Goal: Check status: Check status

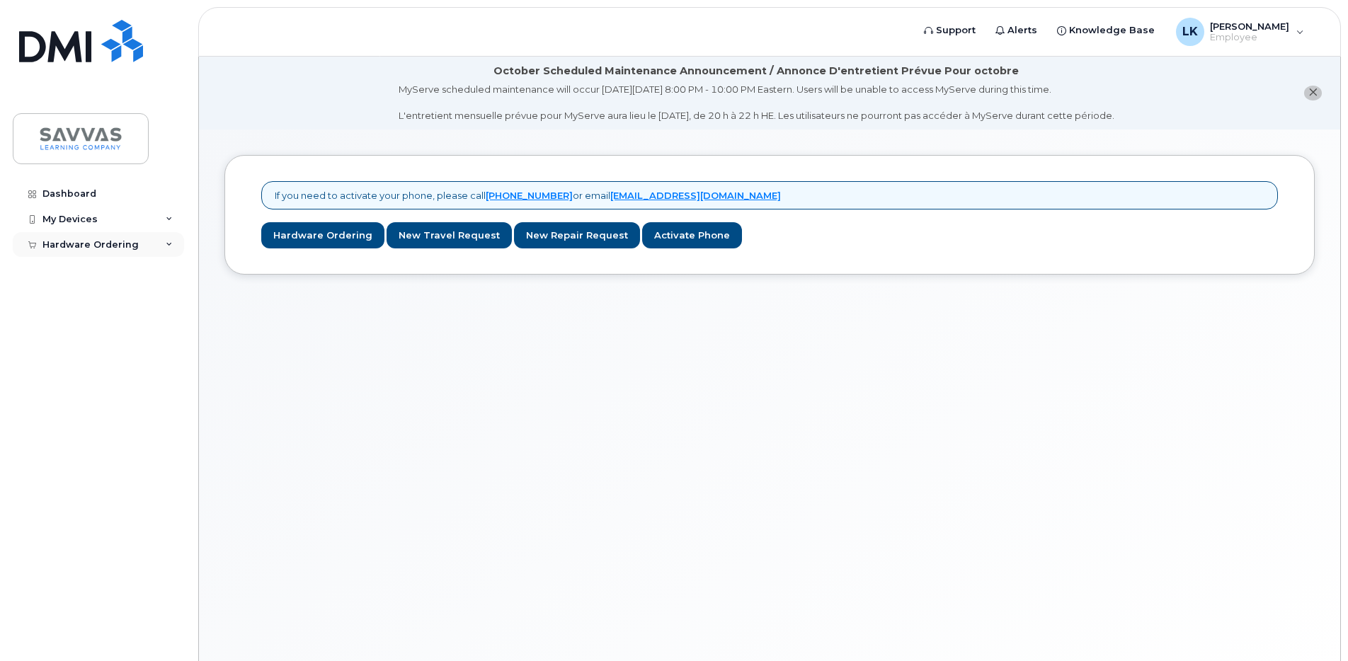
click at [166, 246] on icon at bounding box center [169, 244] width 7 height 7
click at [90, 304] on div "New Order" at bounding box center [76, 297] width 54 height 13
click at [91, 304] on link "New Order" at bounding box center [111, 297] width 147 height 27
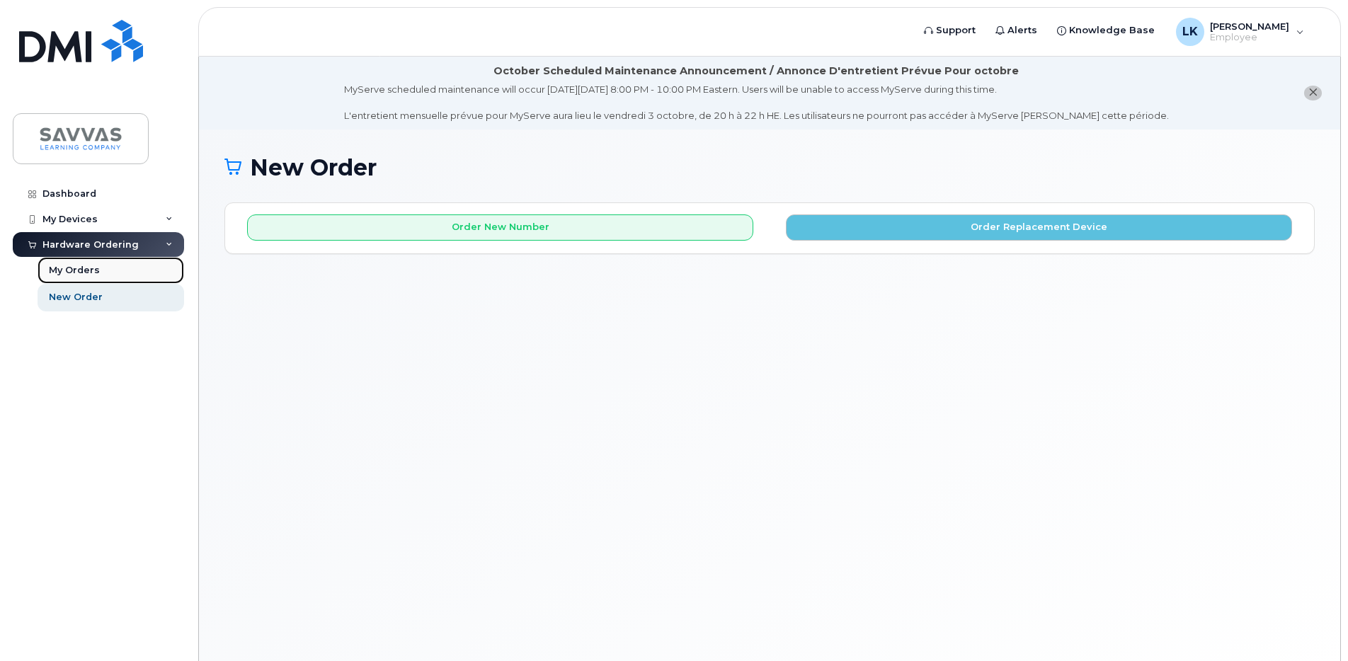
click at [87, 268] on div "My Orders" at bounding box center [74, 270] width 51 height 13
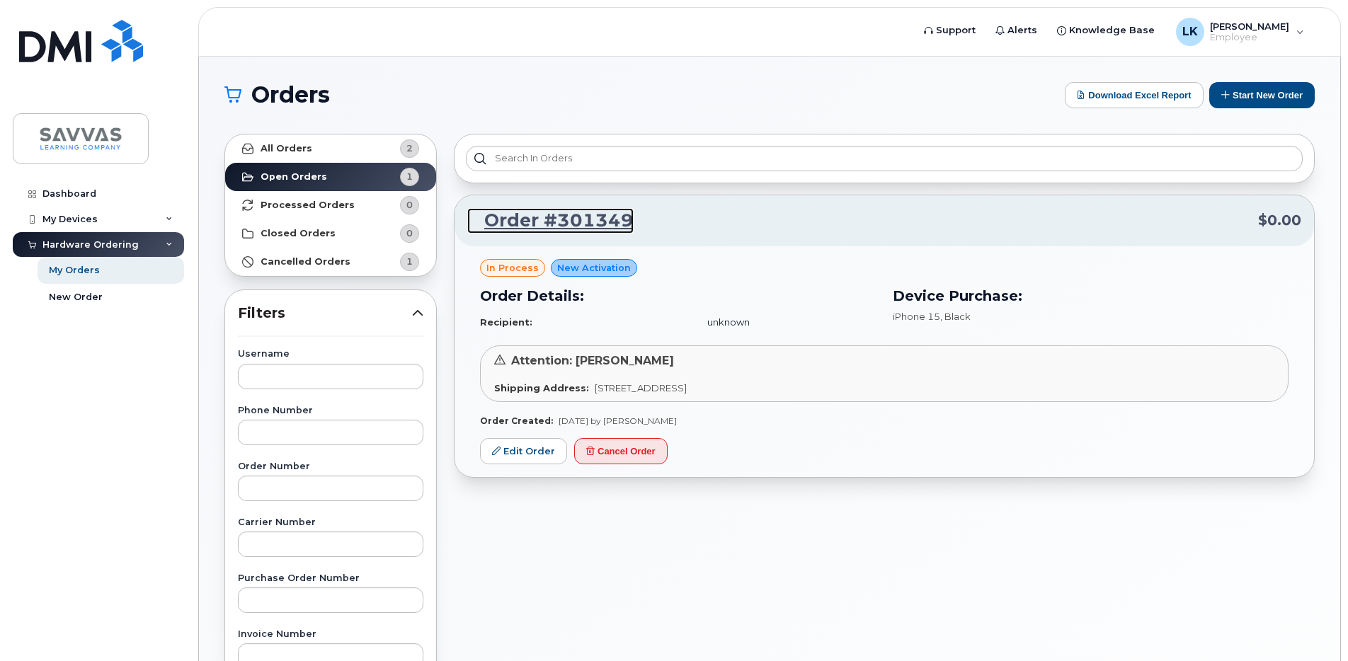
click at [582, 212] on link "Order #301349" at bounding box center [550, 220] width 166 height 25
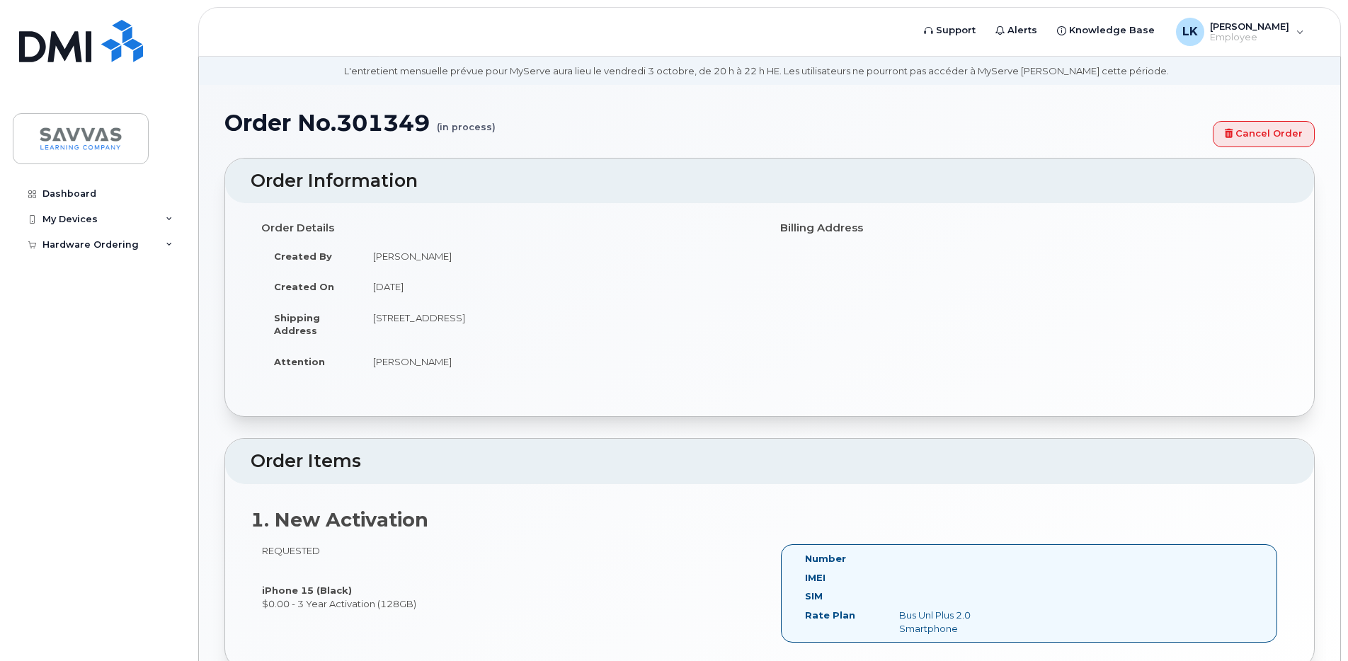
scroll to position [33, 0]
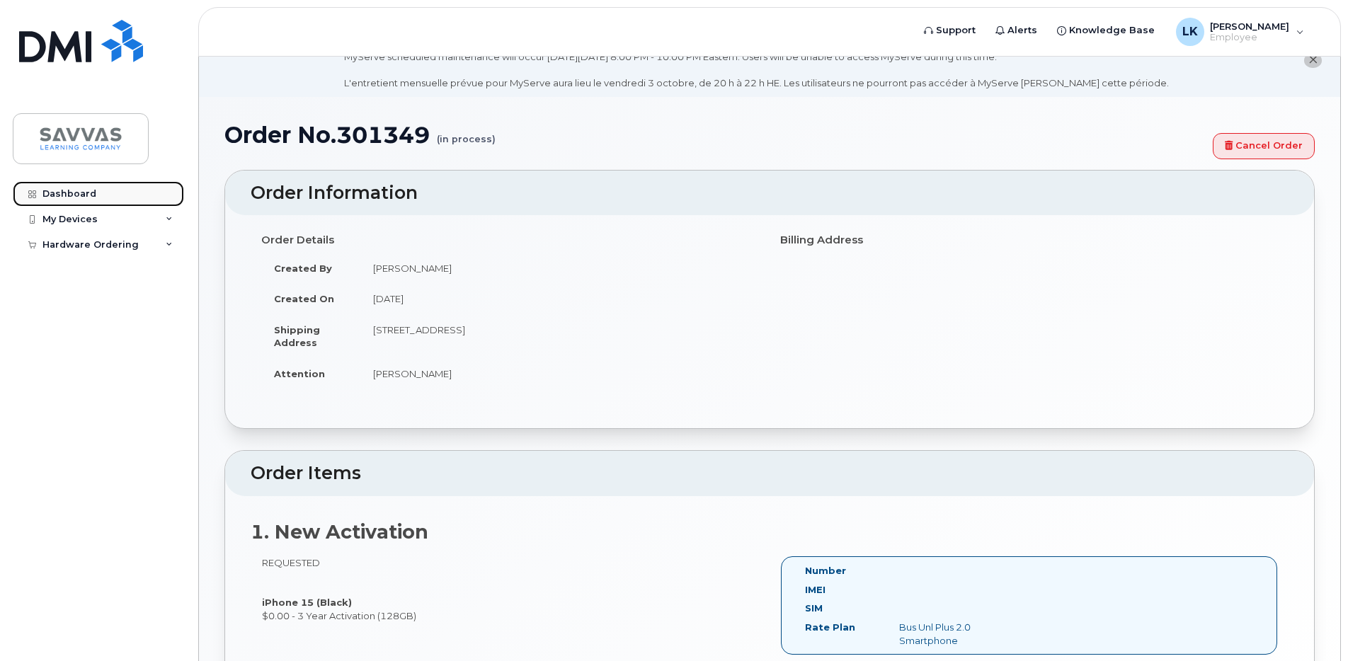
click at [62, 195] on div "Dashboard" at bounding box center [69, 193] width 54 height 11
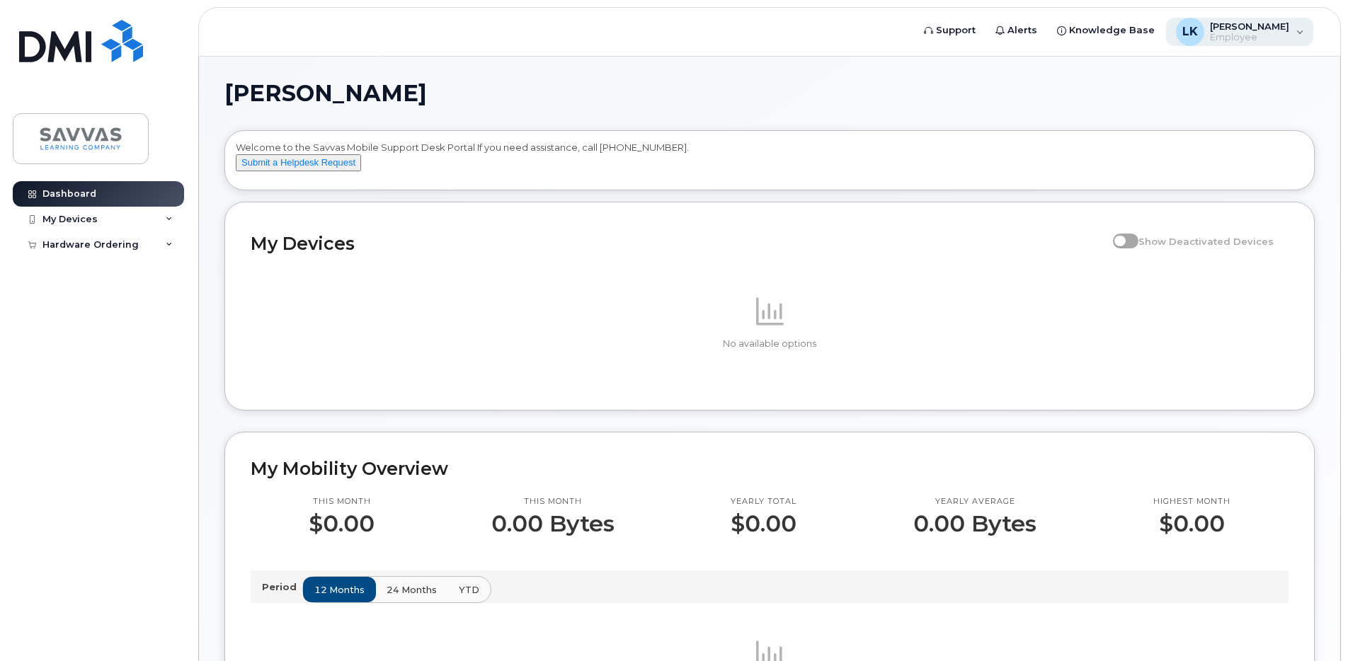
click at [1293, 34] on div "LK [PERSON_NAME] Employee" at bounding box center [1240, 32] width 148 height 28
click at [570, 112] on div "[PERSON_NAME] Welcome to the Savvas Mobile Support Desk Portal If you need assi…" at bounding box center [769, 641] width 1090 height 1119
click at [164, 217] on div "My Devices" at bounding box center [98, 219] width 171 height 25
click at [168, 218] on icon at bounding box center [169, 219] width 7 height 7
click at [462, 96] on h1 "[PERSON_NAME]" at bounding box center [765, 93] width 1083 height 23
